Goal: Task Accomplishment & Management: Use online tool/utility

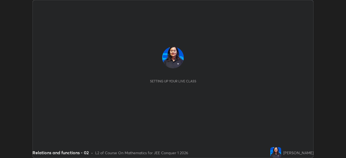
scroll to position [158, 346]
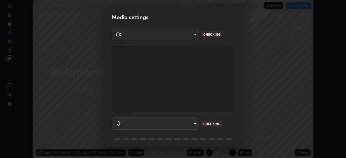
type input "8c17a5d152d90efee16c6d0123f72e1c8e3faabb66c5818a7671abbc9a97bc9a"
type input "default"
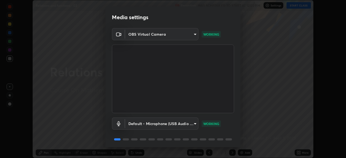
click at [242, 123] on div "Media settings OBS Virtual Camera 8c17a5d152d90efee16c6d0123f72e1c8e3faabb66c58…" at bounding box center [173, 79] width 346 height 158
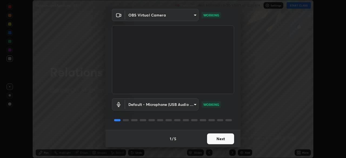
click at [221, 140] on button "Next" at bounding box center [220, 139] width 27 height 11
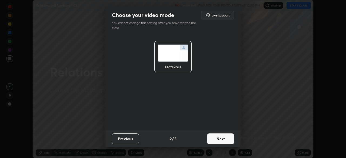
scroll to position [0, 0]
click at [221, 138] on button "Next" at bounding box center [220, 139] width 27 height 11
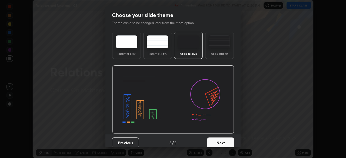
click at [222, 138] on button "Next" at bounding box center [220, 143] width 27 height 11
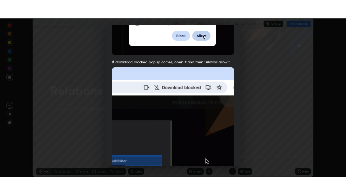
scroll to position [130, 0]
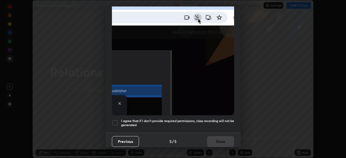
click at [214, 119] on h5 "I agree that if I don't provide required permissions, class recording will not …" at bounding box center [177, 123] width 113 height 8
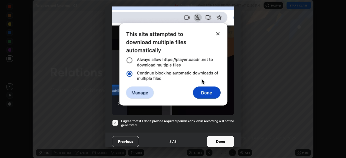
click at [215, 139] on button "Done" at bounding box center [220, 141] width 27 height 11
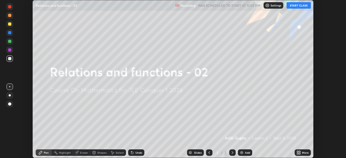
click at [297, 6] on button "START CLASS" at bounding box center [299, 5] width 24 height 6
click at [303, 151] on div "More" at bounding box center [305, 152] width 7 height 3
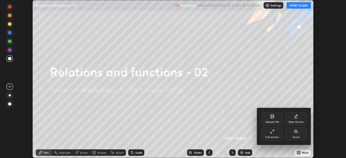
click at [270, 137] on div "Full screen" at bounding box center [273, 137] width 14 height 3
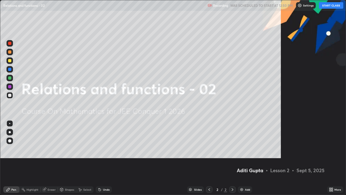
scroll to position [195, 346]
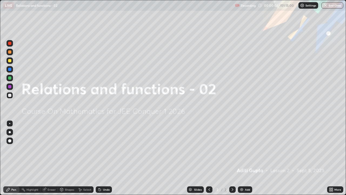
click at [240, 158] on div "Add" at bounding box center [245, 189] width 14 height 6
click at [242, 158] on img at bounding box center [242, 189] width 4 height 4
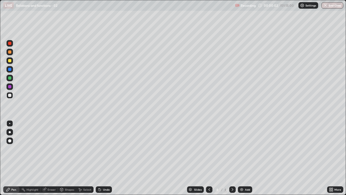
click at [243, 158] on div "Add" at bounding box center [245, 189] width 14 height 6
click at [244, 158] on div "Add" at bounding box center [245, 189] width 14 height 6
click at [245, 158] on div "Add" at bounding box center [247, 189] width 5 height 3
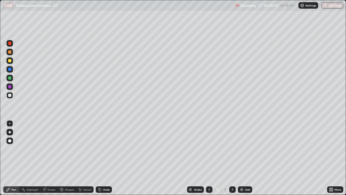
click at [246, 158] on div "Add" at bounding box center [247, 189] width 5 height 3
click at [247, 158] on div "Add" at bounding box center [247, 189] width 5 height 3
click at [246, 158] on div "Add" at bounding box center [247, 189] width 5 height 3
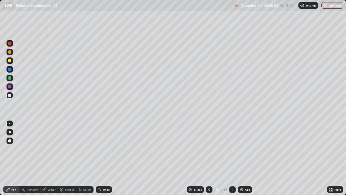
click at [196, 158] on div "Slides" at bounding box center [198, 189] width 8 height 3
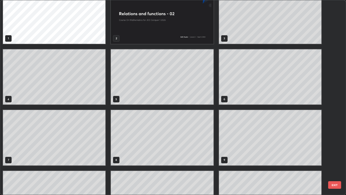
scroll to position [0, 0]
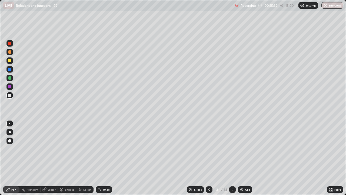
click at [330, 6] on button "End Class" at bounding box center [333, 5] width 22 height 6
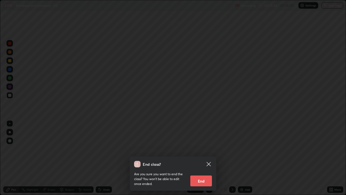
click at [200, 158] on button "End" at bounding box center [201, 180] width 22 height 11
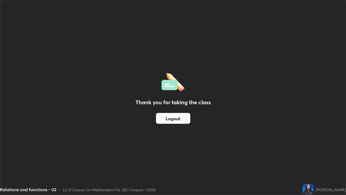
click at [178, 117] on button "Logout" at bounding box center [173, 118] width 34 height 11
click at [173, 117] on button "Logout" at bounding box center [173, 118] width 34 height 11
click at [174, 120] on button "Logout" at bounding box center [173, 118] width 34 height 11
click at [164, 117] on button "Logout" at bounding box center [173, 118] width 34 height 11
click at [173, 20] on div "Thank you for taking the class Logout" at bounding box center [173, 97] width 346 height 194
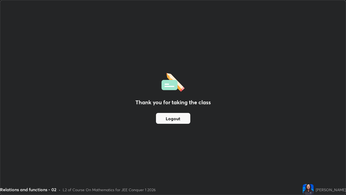
click at [174, 19] on div "Thank you for taking the class Logout" at bounding box center [173, 97] width 346 height 194
click at [172, 19] on div "Thank you for taking the class Logout" at bounding box center [173, 97] width 346 height 194
click at [170, 119] on button "Logout" at bounding box center [173, 118] width 34 height 11
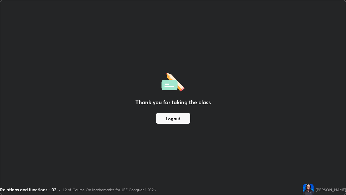
click at [160, 120] on button "Logout" at bounding box center [173, 118] width 34 height 11
click at [165, 118] on button "Logout" at bounding box center [173, 118] width 34 height 11
click at [165, 119] on button "Logout" at bounding box center [173, 118] width 34 height 11
click at [166, 120] on button "Logout" at bounding box center [173, 118] width 34 height 11
click at [176, 118] on button "Logout" at bounding box center [173, 118] width 34 height 11
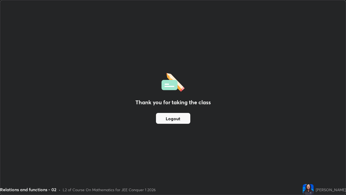
click at [173, 114] on button "Logout" at bounding box center [173, 118] width 34 height 11
